Goal: Transaction & Acquisition: Subscribe to service/newsletter

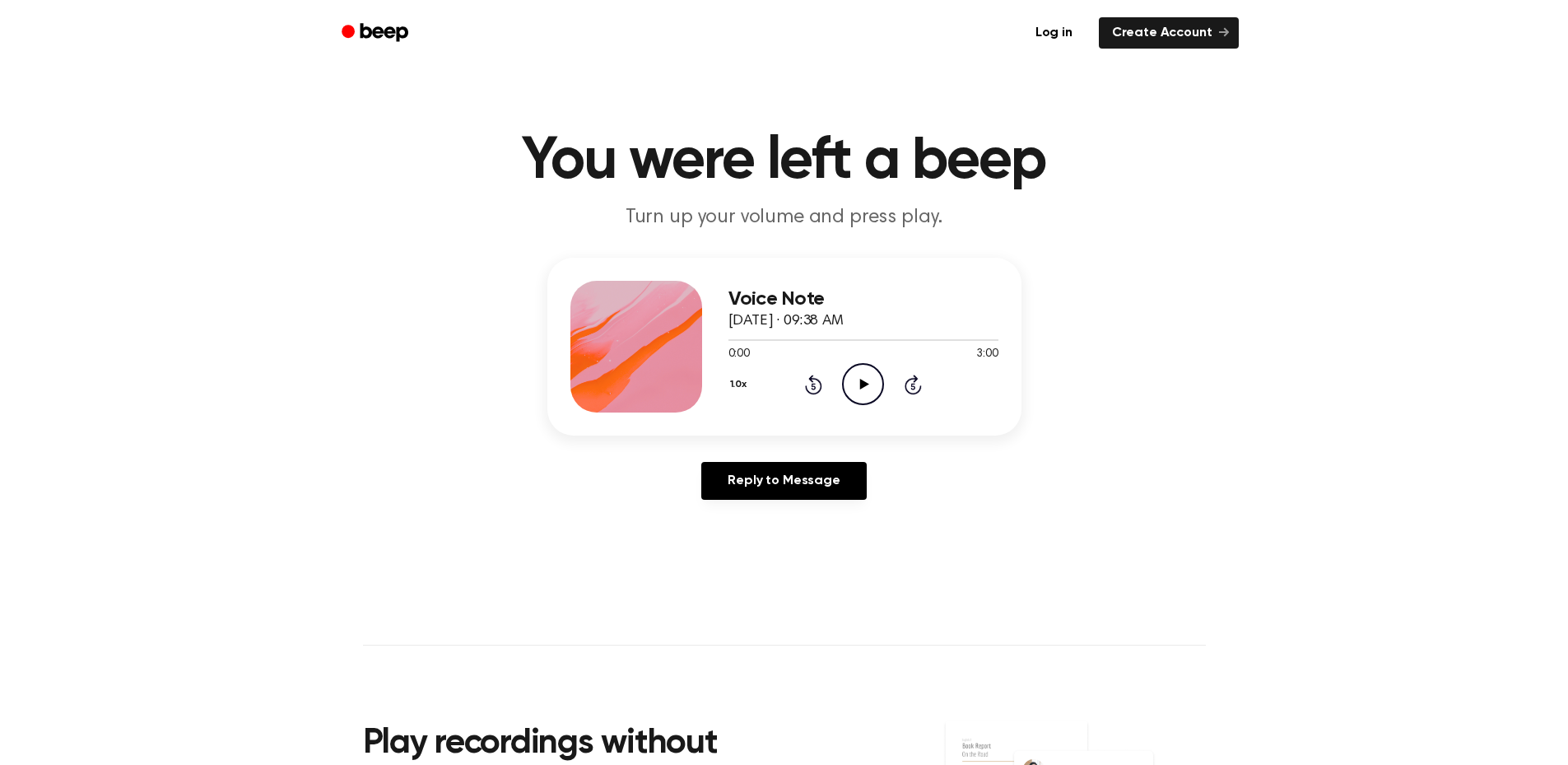
click at [862, 387] on icon at bounding box center [864, 384] width 9 height 11
click at [858, 384] on icon "Play Audio" at bounding box center [863, 384] width 42 height 42
click at [739, 478] on link "Reply to Message" at bounding box center [783, 480] width 164 height 37
click at [865, 389] on icon "Play Audio" at bounding box center [863, 384] width 42 height 42
